Goal: Check status: Check status

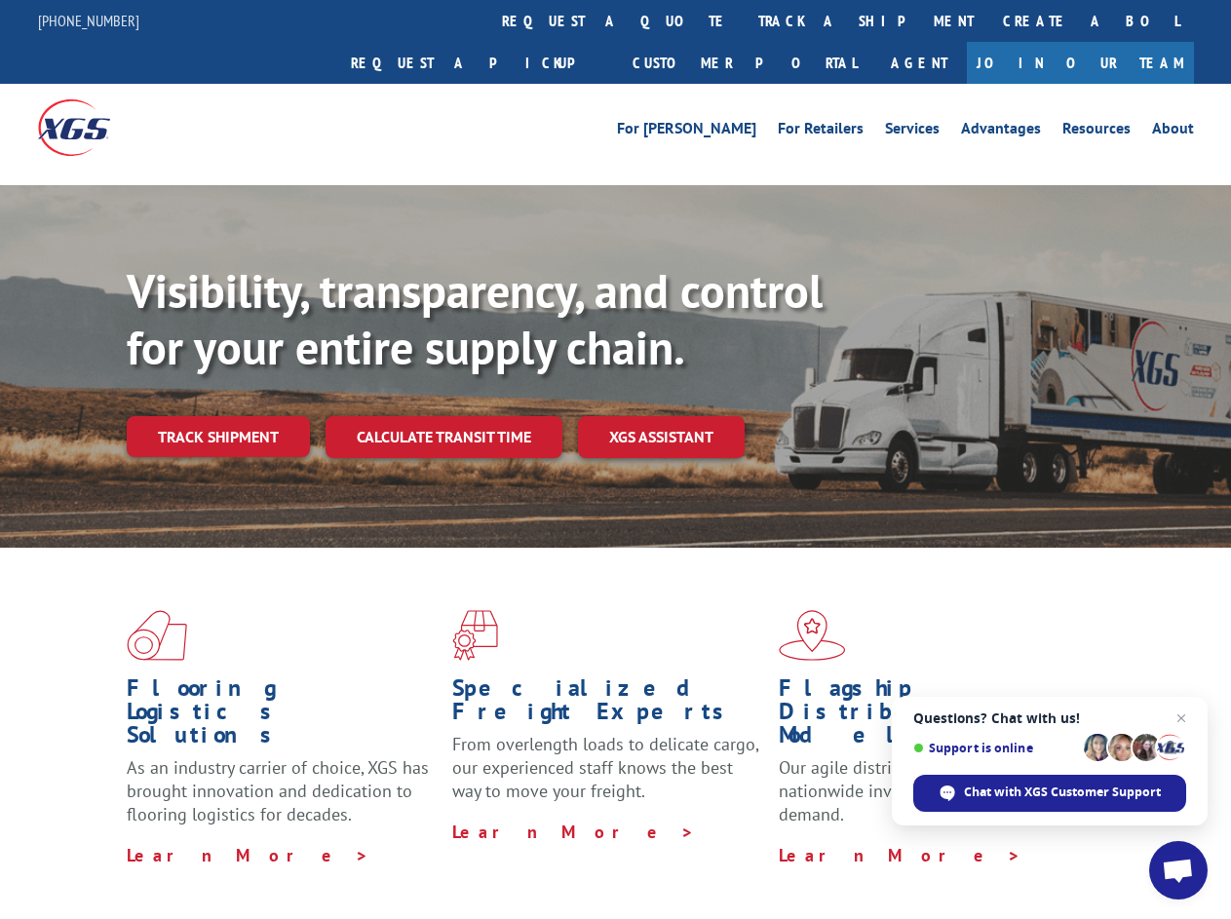
click at [615, 459] on div "Visibility, transparency, and control for your entire supply chain. Track shipm…" at bounding box center [679, 399] width 1104 height 272
click at [744, 20] on link "track a shipment" at bounding box center [866, 21] width 245 height 42
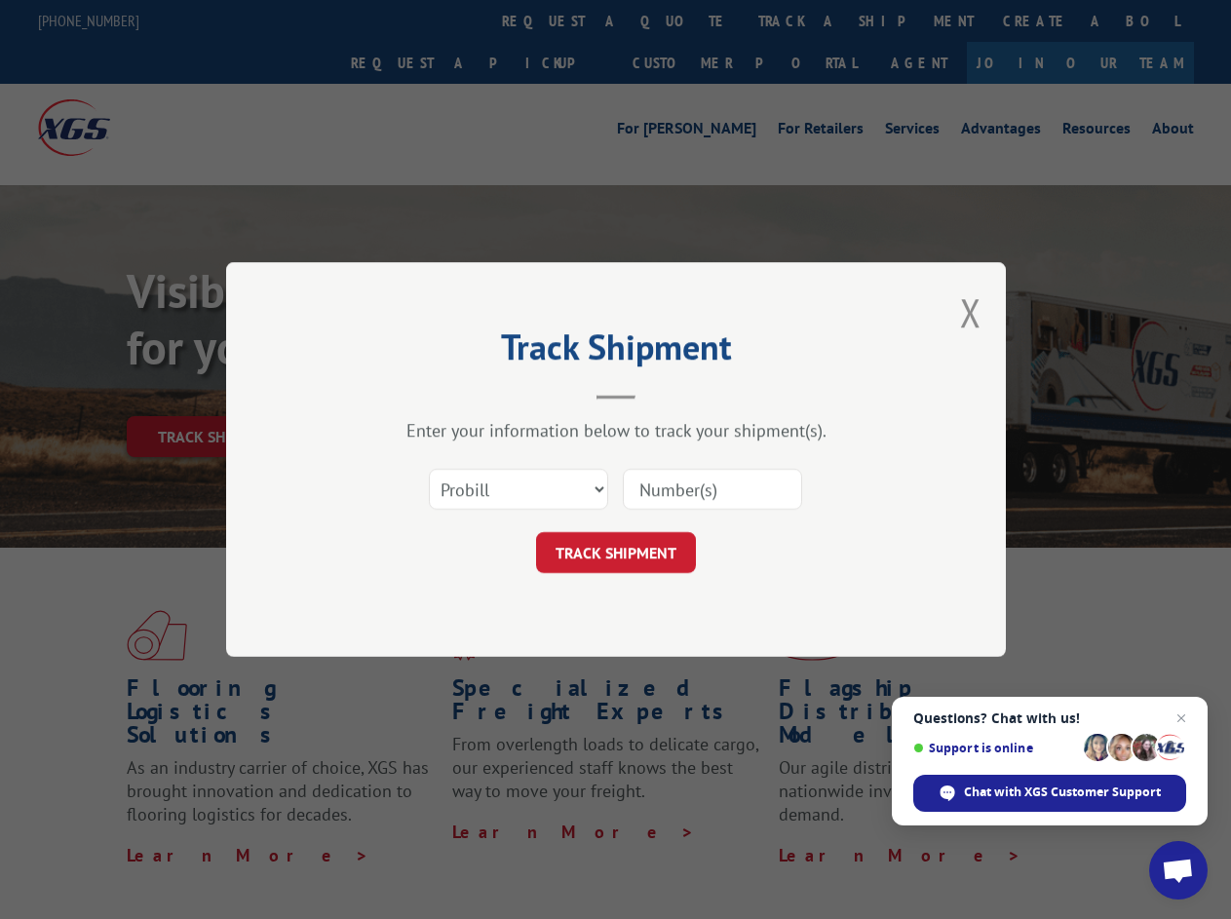
click at [680, 20] on div "Track Shipment Enter your information below to track your shipment(s). Select c…" at bounding box center [615, 459] width 1231 height 919
click at [802, 20] on div "Track Shipment Enter your information below to track your shipment(s). Select c…" at bounding box center [615, 459] width 1231 height 919
click at [217, 394] on div "Track Shipment Enter your information below to track your shipment(s). Select c…" at bounding box center [615, 459] width 1231 height 919
click at [442, 394] on header "Track Shipment" at bounding box center [616, 366] width 585 height 66
click at [662, 394] on header "Track Shipment" at bounding box center [616, 366] width 585 height 66
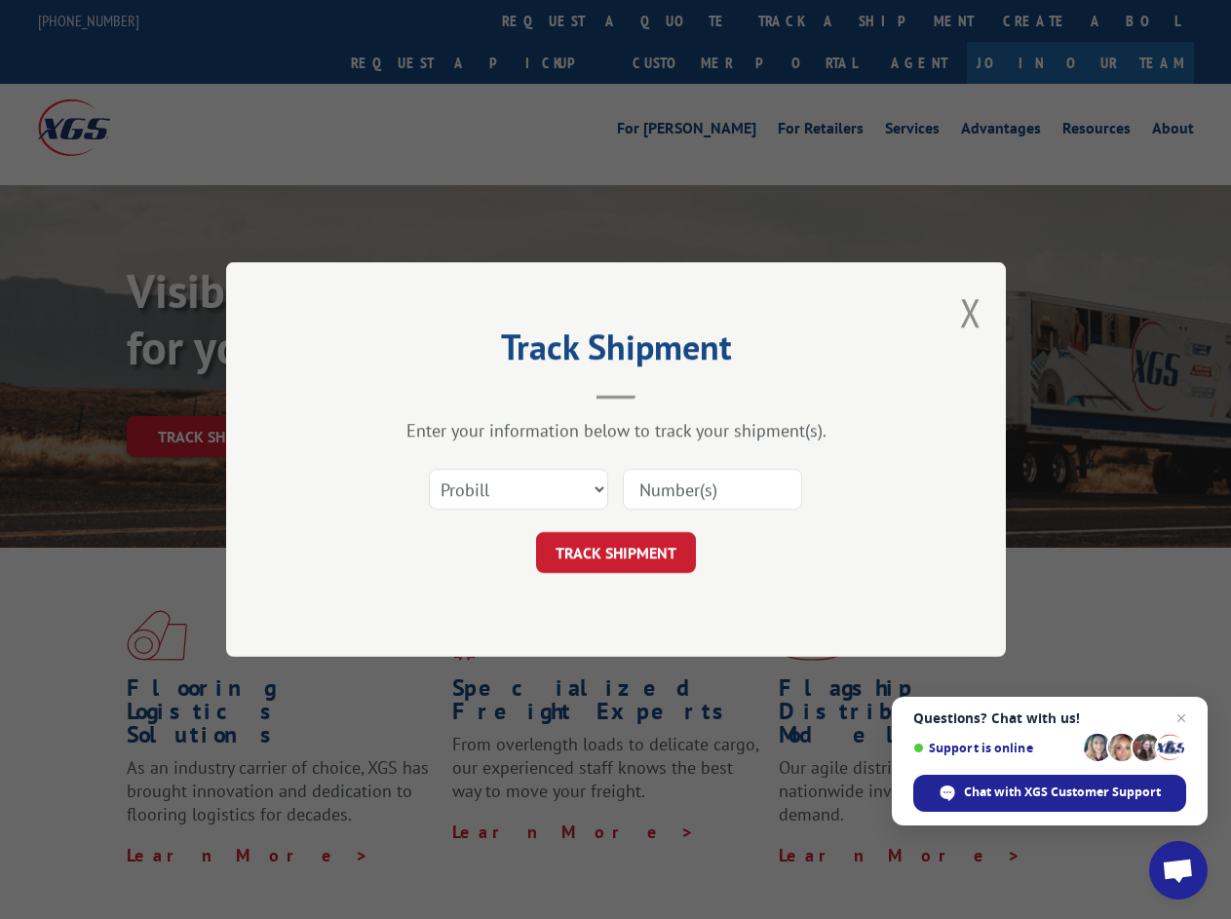
click at [1178, 870] on span "Open chat" at bounding box center [1178, 872] width 32 height 27
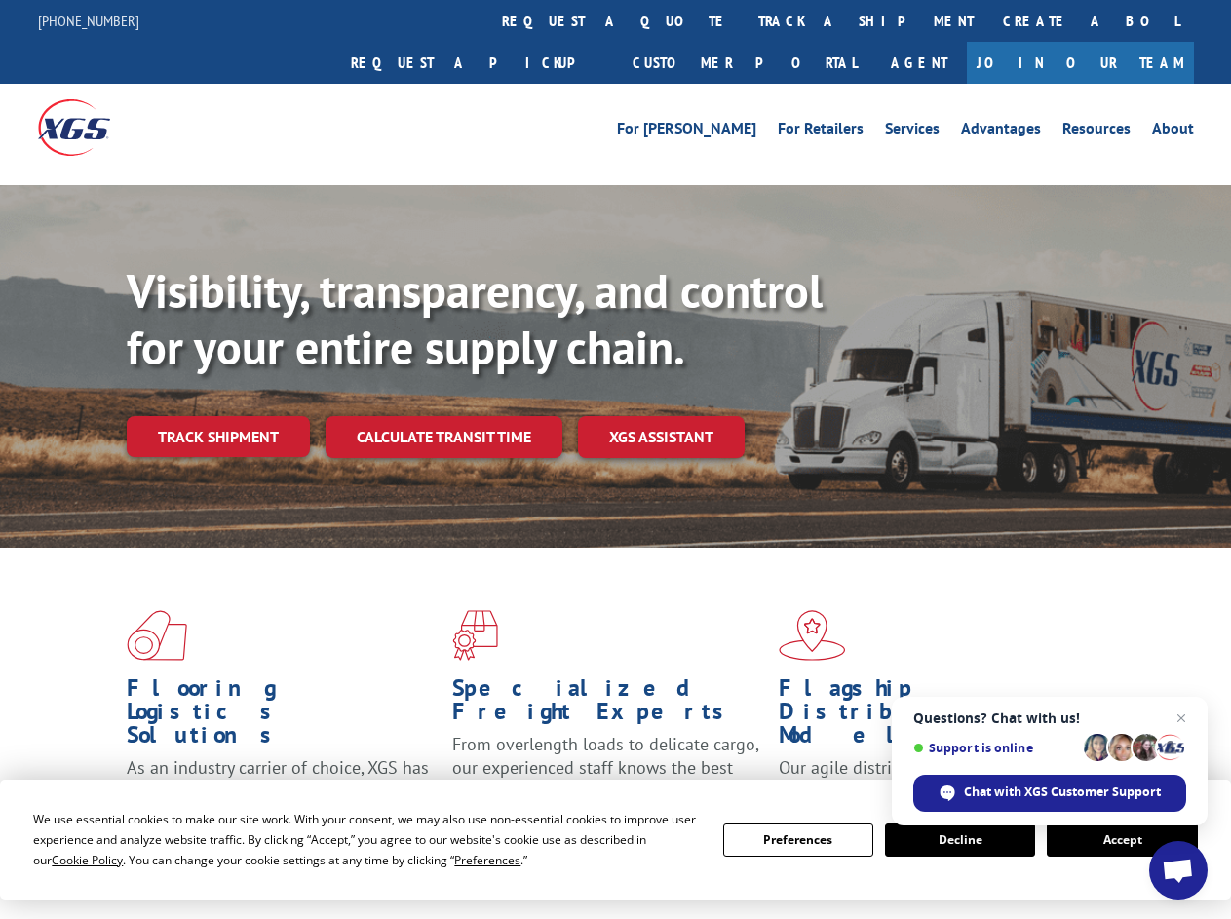
click at [615, 459] on div "Visibility, transparency, and control for your entire supply chain. Track shipm…" at bounding box center [679, 399] width 1104 height 272
click at [68, 860] on span "Cookie Policy" at bounding box center [87, 860] width 71 height 17
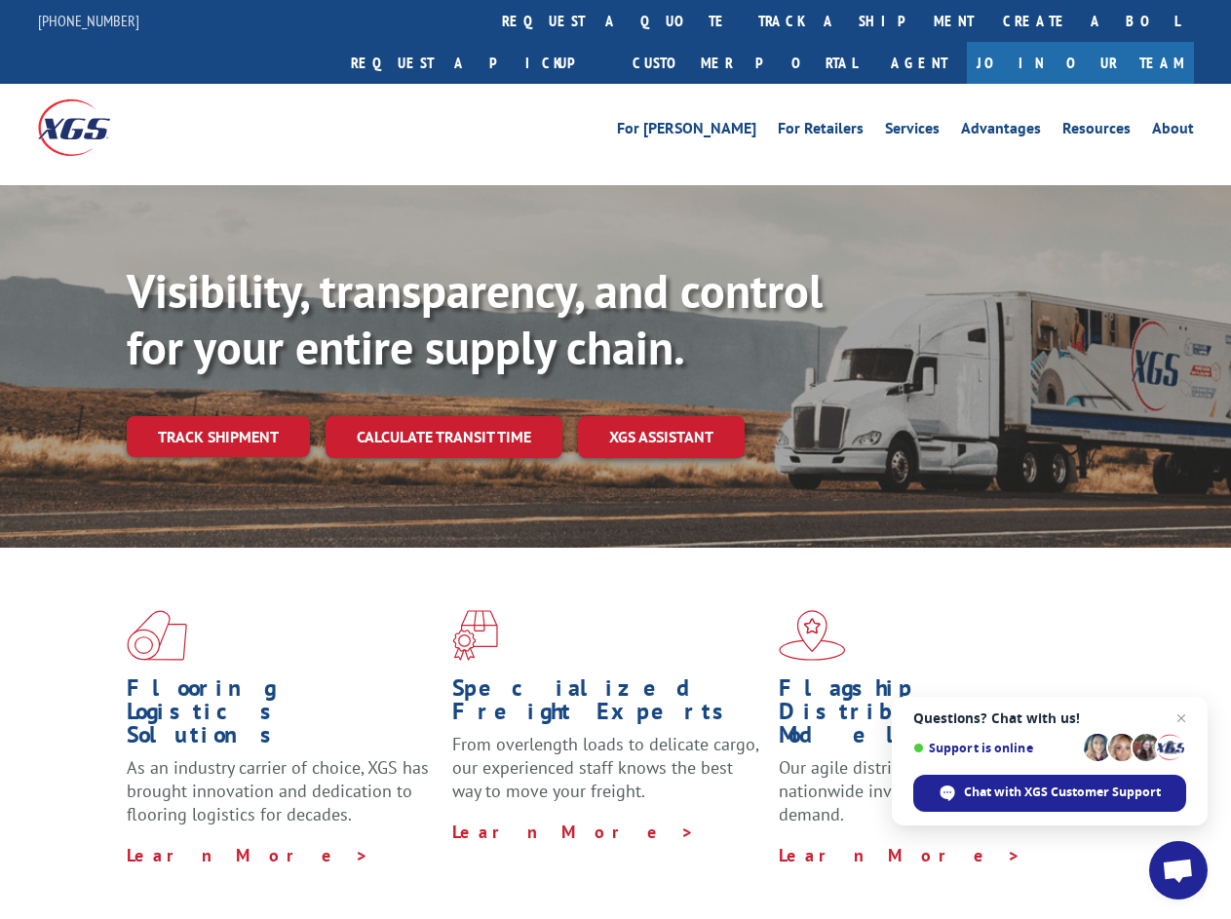
click at [469, 860] on div "Flooring Logistics Solutions As an industry carrier of choice, XGS has brought …" at bounding box center [615, 744] width 1231 height 392
click at [798, 840] on div "Flooring Logistics Solutions As an industry carrier of choice, XGS has brought …" at bounding box center [615, 738] width 1231 height 381
click at [960, 840] on div "Flooring Logistics Solutions As an industry carrier of choice, XGS has brought …" at bounding box center [615, 738] width 1231 height 381
click at [1122, 840] on div "Flooring Logistics Solutions As an industry carrier of choice, XGS has brought …" at bounding box center [615, 738] width 1231 height 381
click at [615, 459] on div "Visibility, transparency, and control for your entire supply chain. Track shipm…" at bounding box center [679, 399] width 1104 height 272
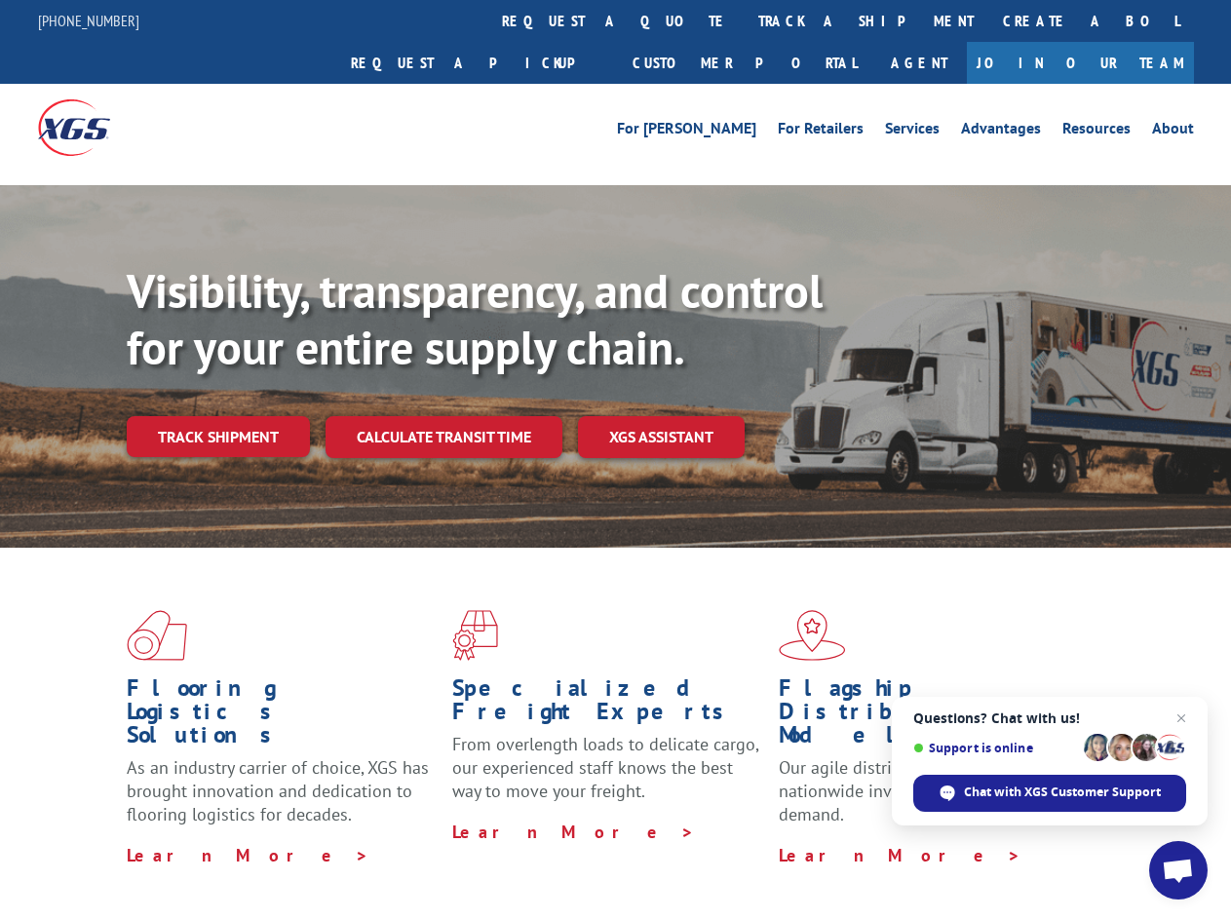
click at [744, 20] on link "track a shipment" at bounding box center [866, 21] width 245 height 42
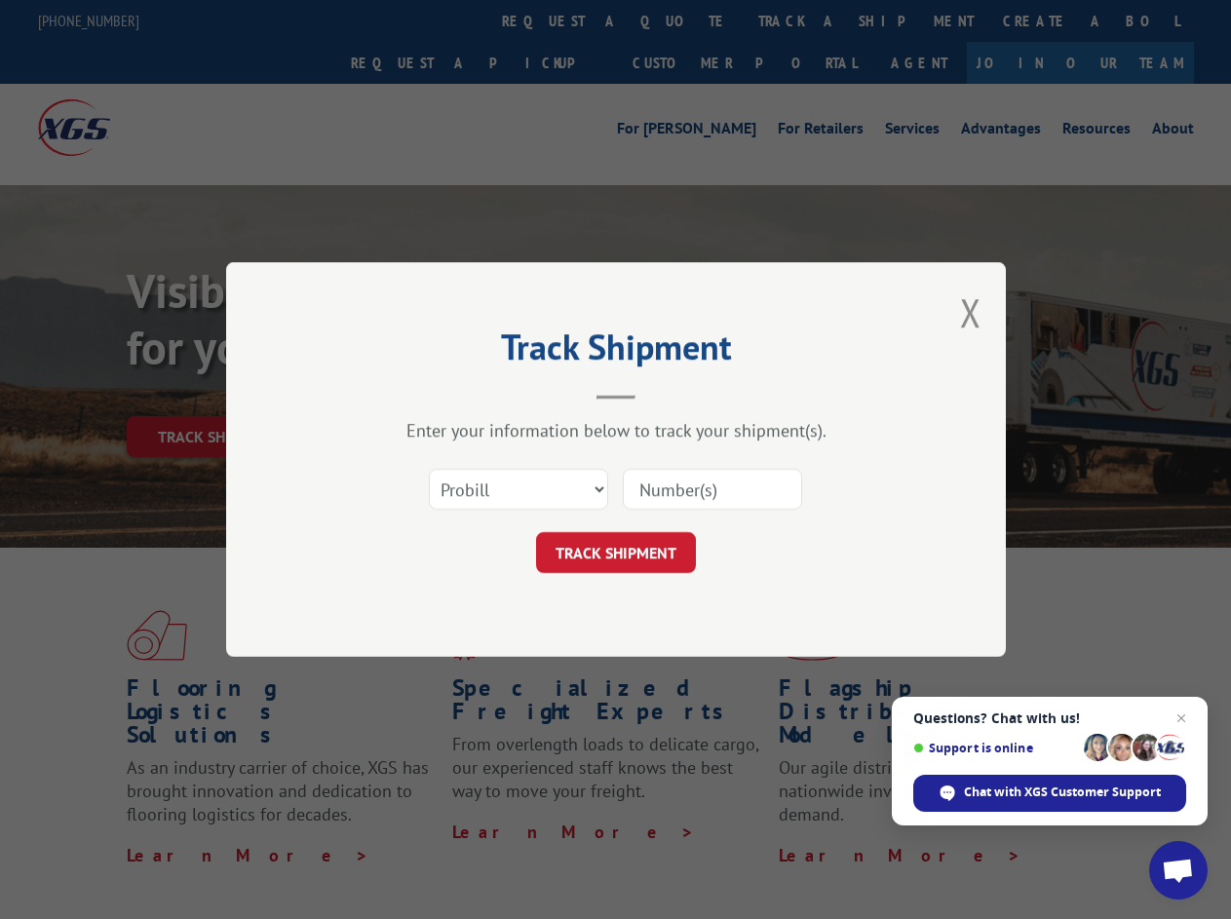
click at [680, 20] on div "Track Shipment Enter your information below to track your shipment(s). Select c…" at bounding box center [615, 459] width 1231 height 919
click at [802, 20] on div "Track Shipment Enter your information below to track your shipment(s). Select c…" at bounding box center [615, 459] width 1231 height 919
